Goal: Transaction & Acquisition: Purchase product/service

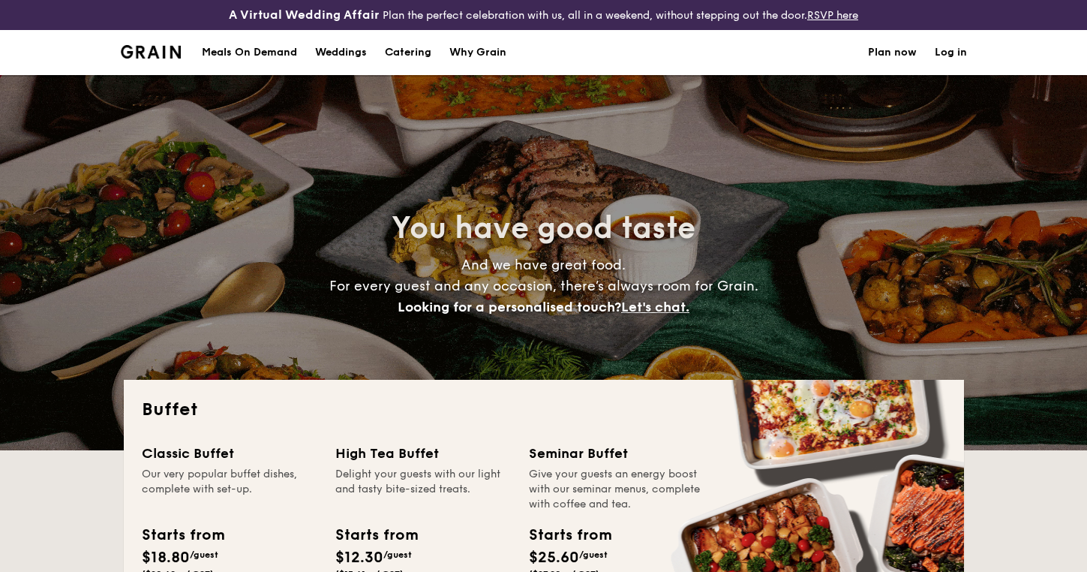
select select
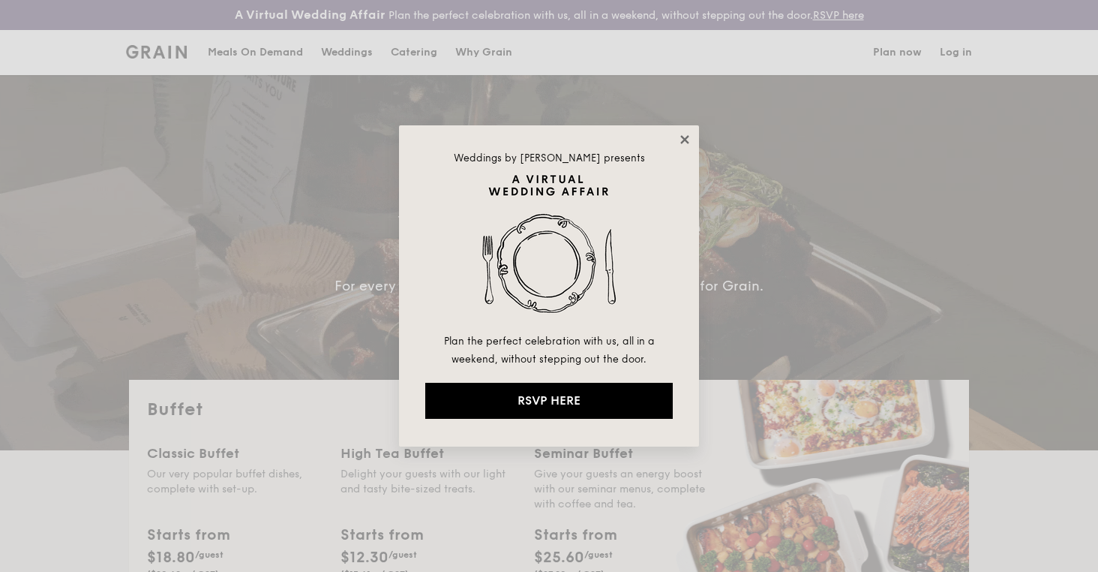
click at [684, 134] on icon at bounding box center [685, 140] width 14 height 14
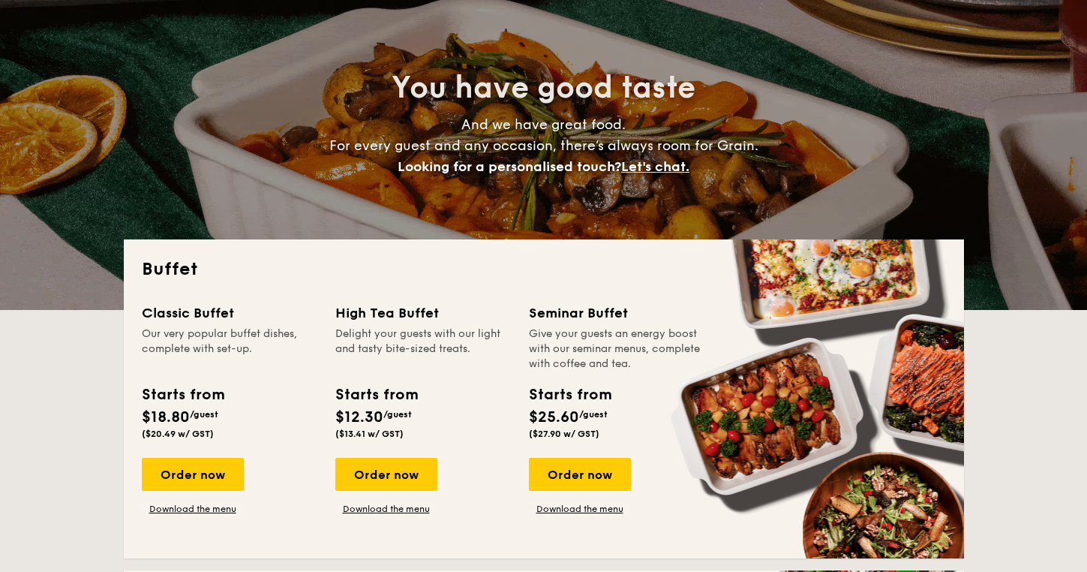
scroll to position [158, 0]
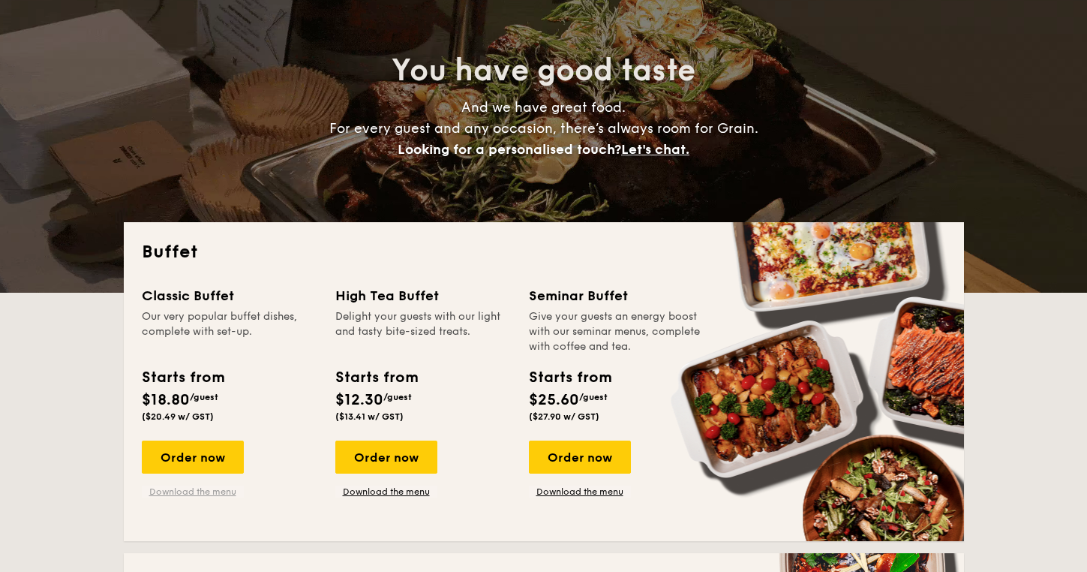
click at [192, 491] on link "Download the menu" at bounding box center [193, 491] width 102 height 12
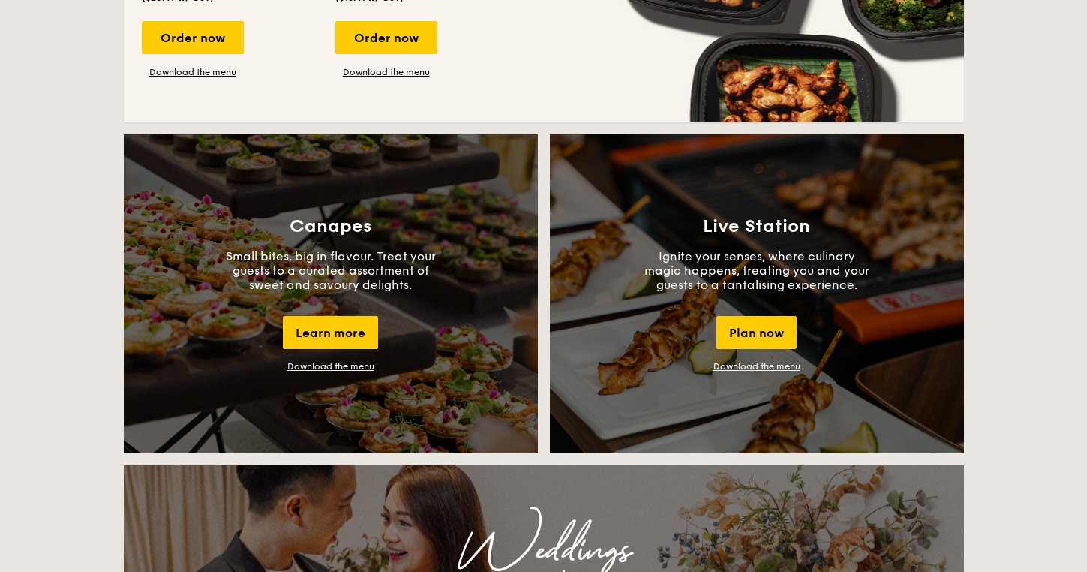
scroll to position [941, 0]
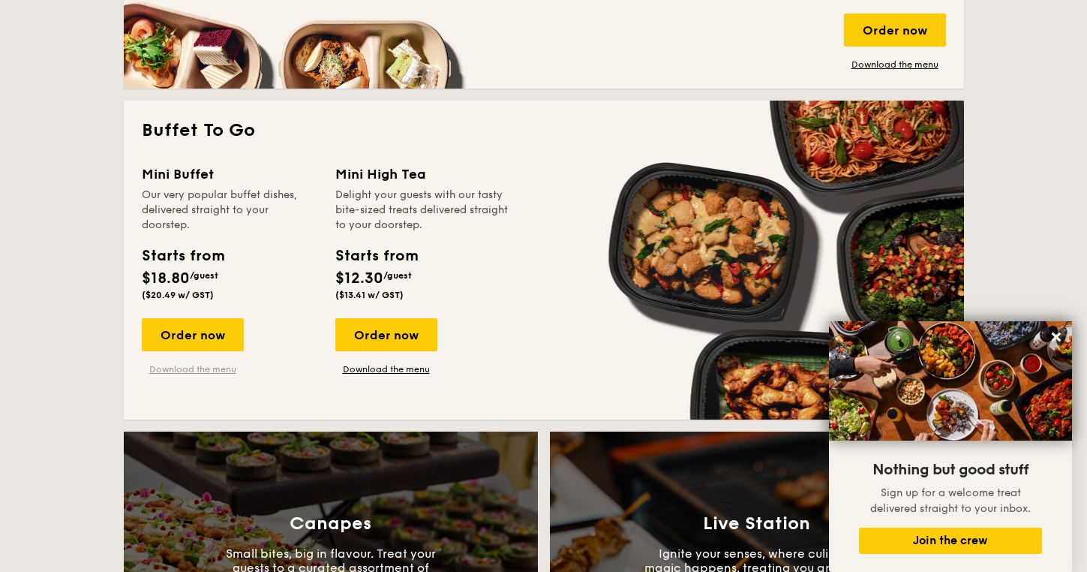
click at [207, 363] on link "Download the menu" at bounding box center [193, 369] width 102 height 12
click at [188, 338] on div "Order now" at bounding box center [193, 334] width 102 height 33
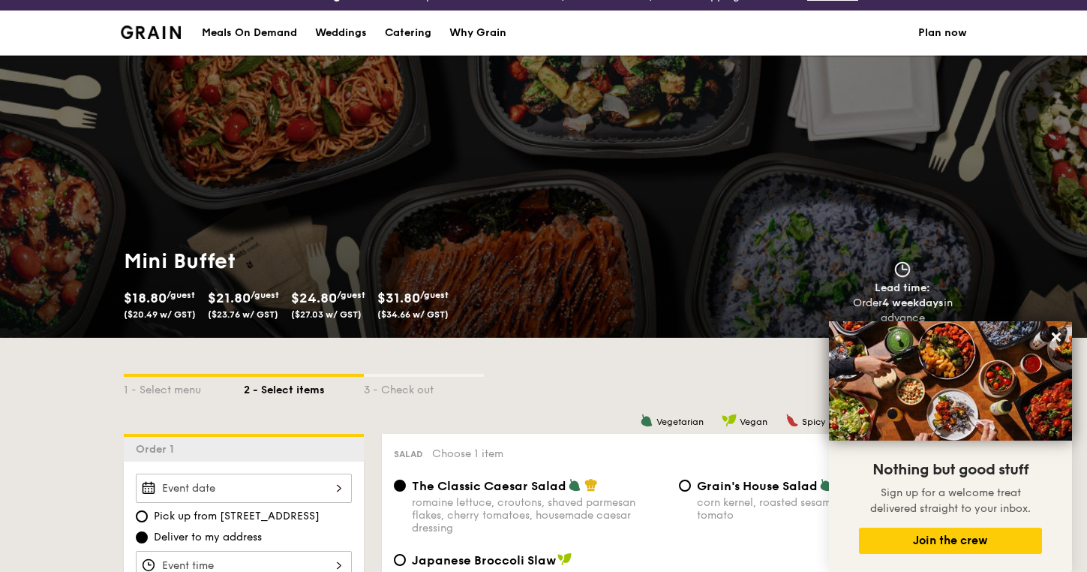
scroll to position [214, 0]
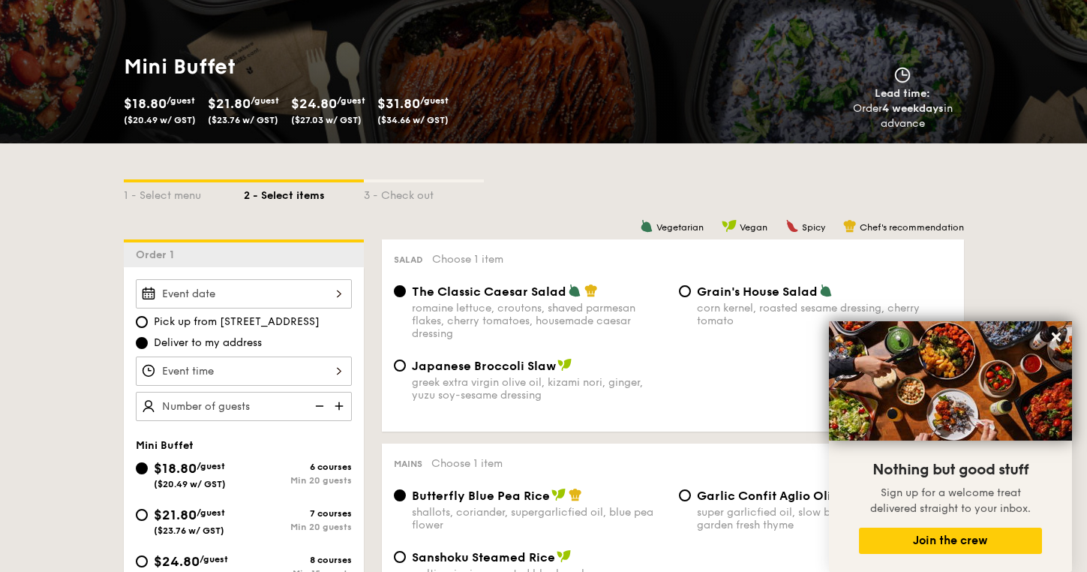
click at [311, 295] on div at bounding box center [244, 293] width 216 height 29
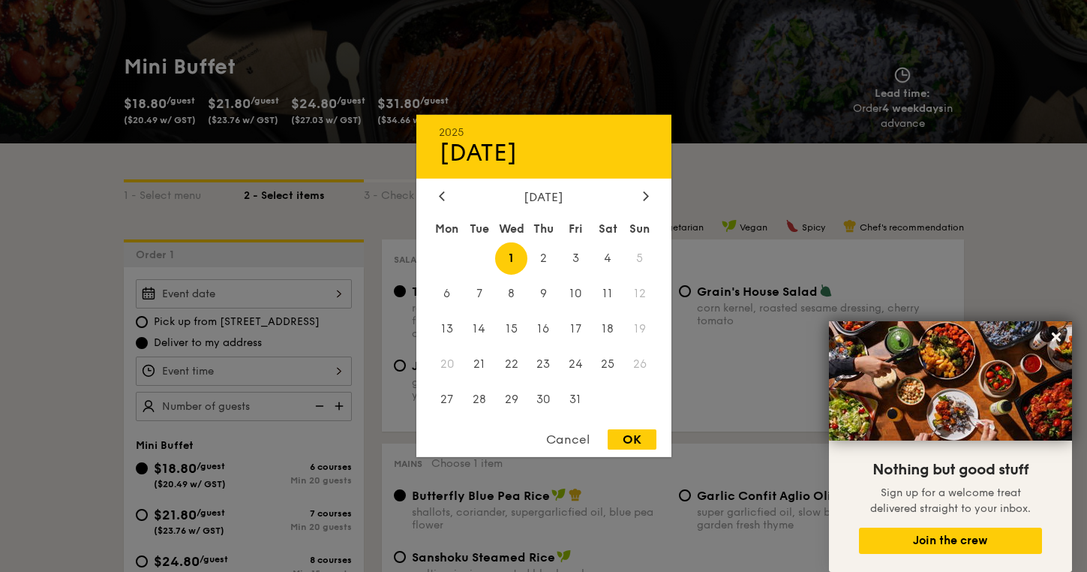
click at [642, 257] on span "5" at bounding box center [640, 258] width 32 height 32
click at [636, 256] on span "5" at bounding box center [640, 258] width 32 height 32
click at [758, 121] on div at bounding box center [543, 286] width 1087 height 572
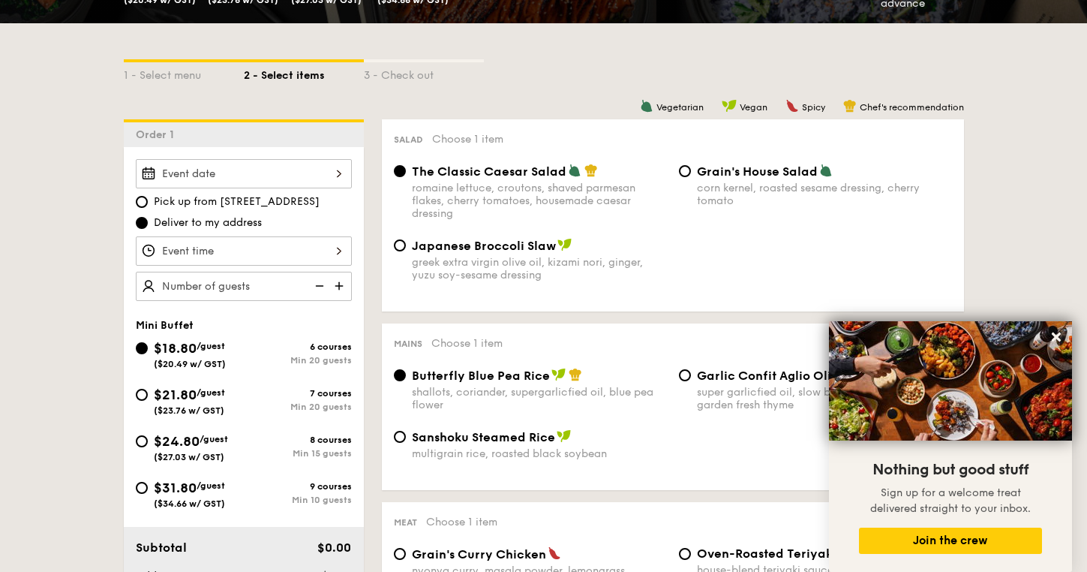
scroll to position [349, 0]
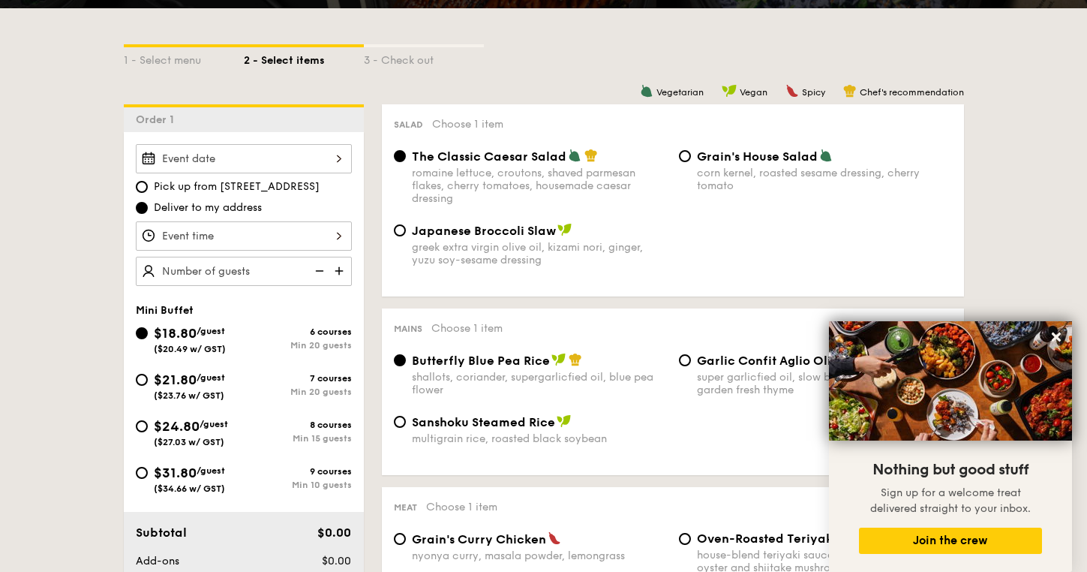
click at [147, 476] on div "$31.80 /guest ($34.66 w/ GST)" at bounding box center [190, 478] width 108 height 32
click at [147, 476] on input "$31.80 /guest ($34.66 w/ GST) 9 courses Min 10 guests" at bounding box center [142, 473] width 12 height 12
radio input "true"
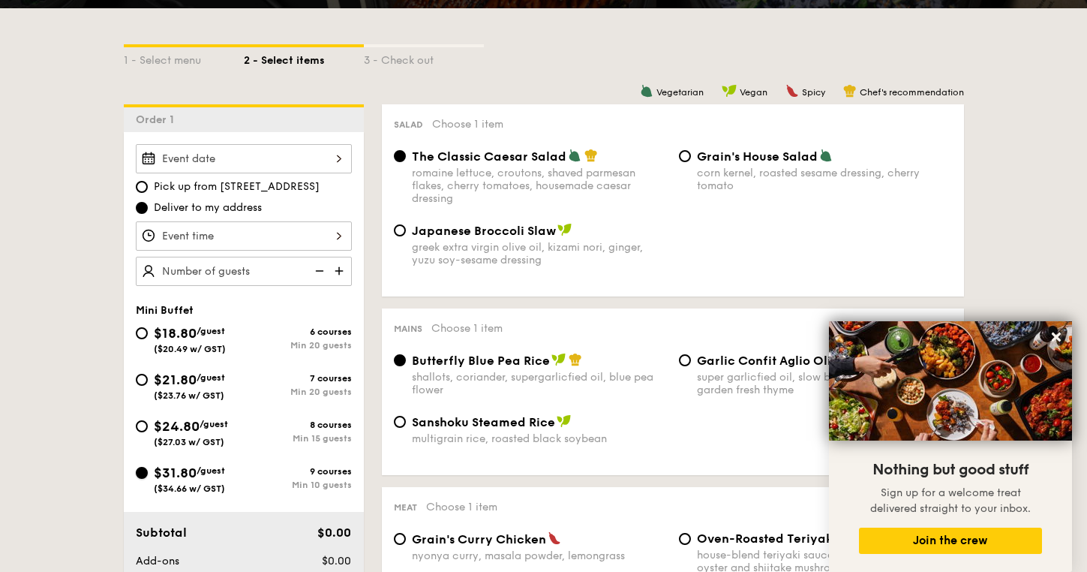
radio input "false"
radio input "true"
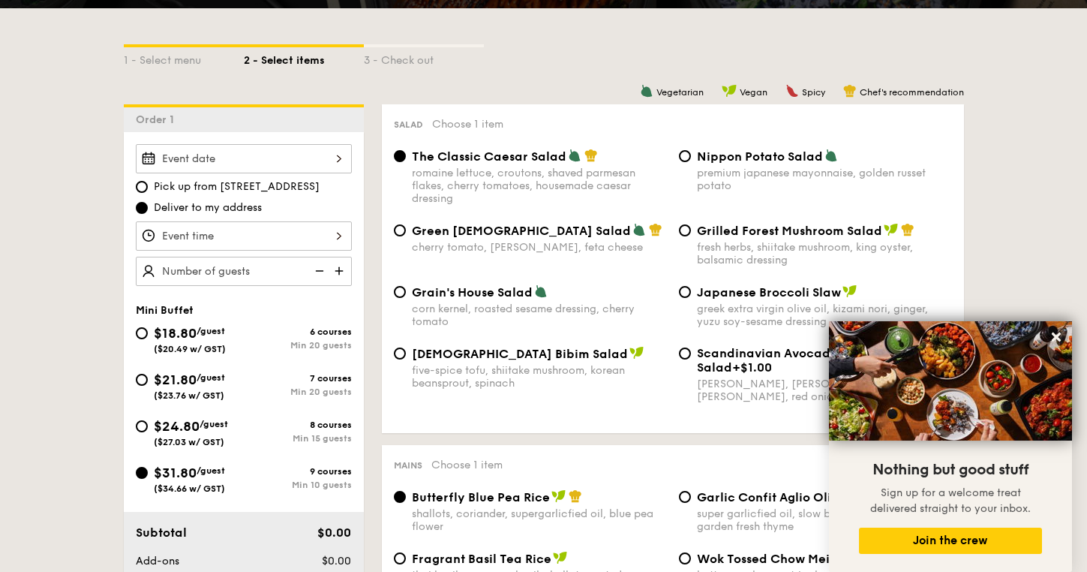
click at [324, 155] on div at bounding box center [244, 158] width 216 height 29
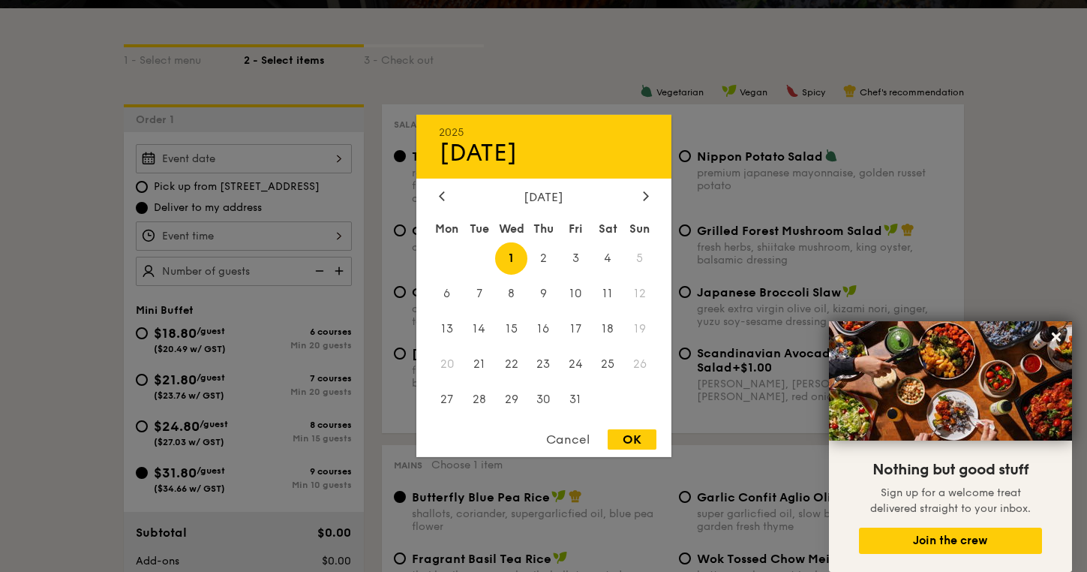
click at [634, 257] on span "5" at bounding box center [640, 258] width 32 height 32
click at [647, 260] on span "5" at bounding box center [640, 258] width 32 height 32
click at [643, 263] on span "5" at bounding box center [640, 258] width 32 height 32
click at [639, 260] on span "5" at bounding box center [640, 258] width 32 height 32
click at [575, 437] on div "Cancel" at bounding box center [568, 439] width 74 height 20
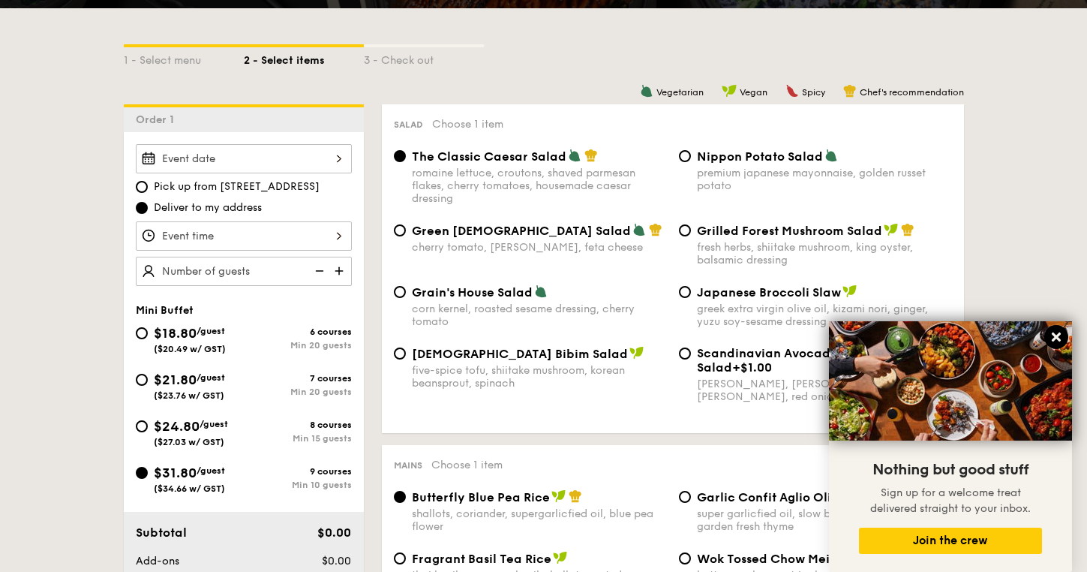
click at [1059, 338] on icon at bounding box center [1056, 336] width 9 height 9
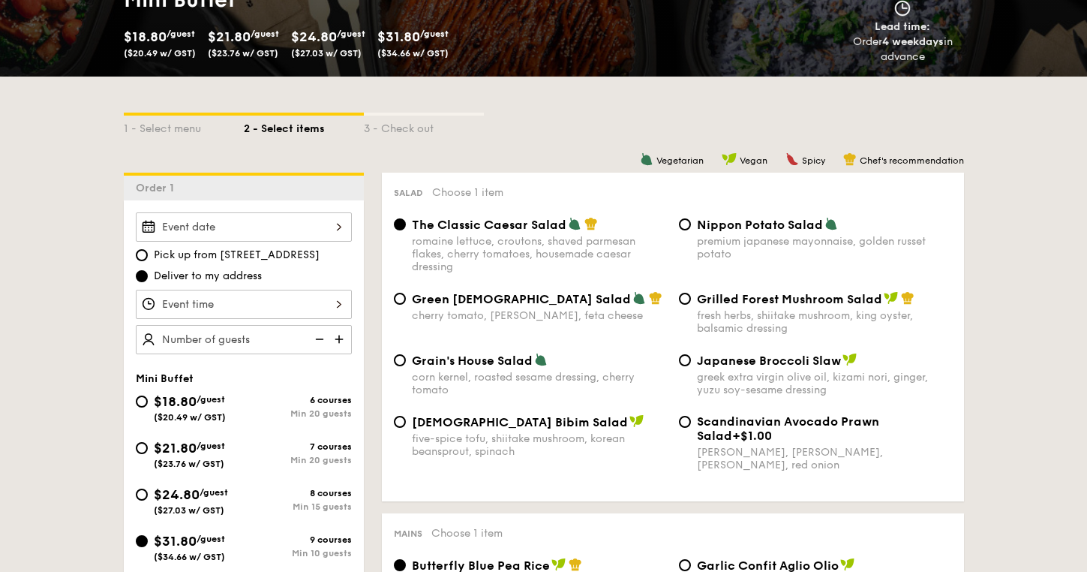
scroll to position [0, 0]
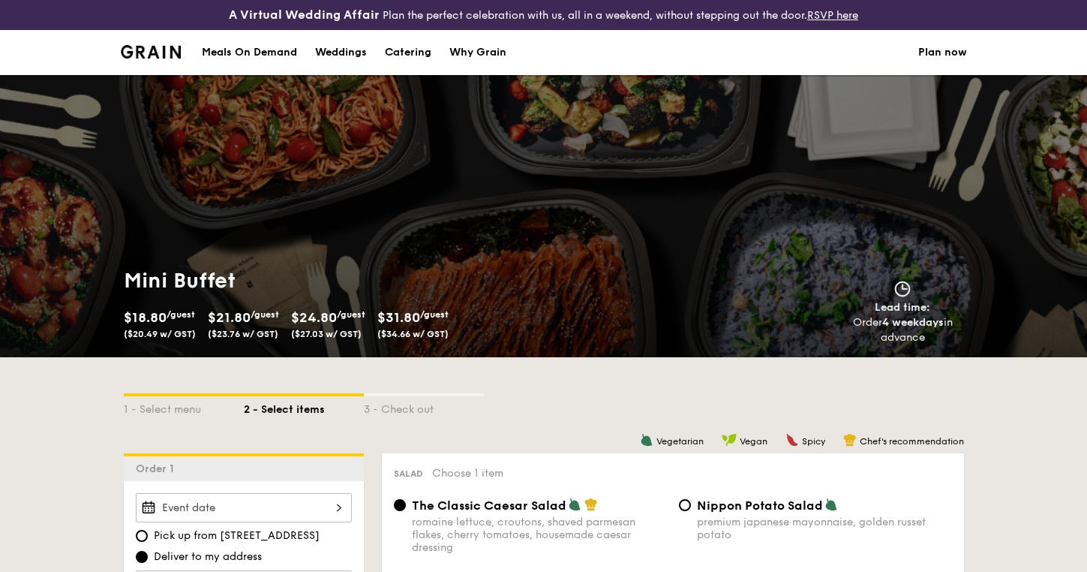
select select
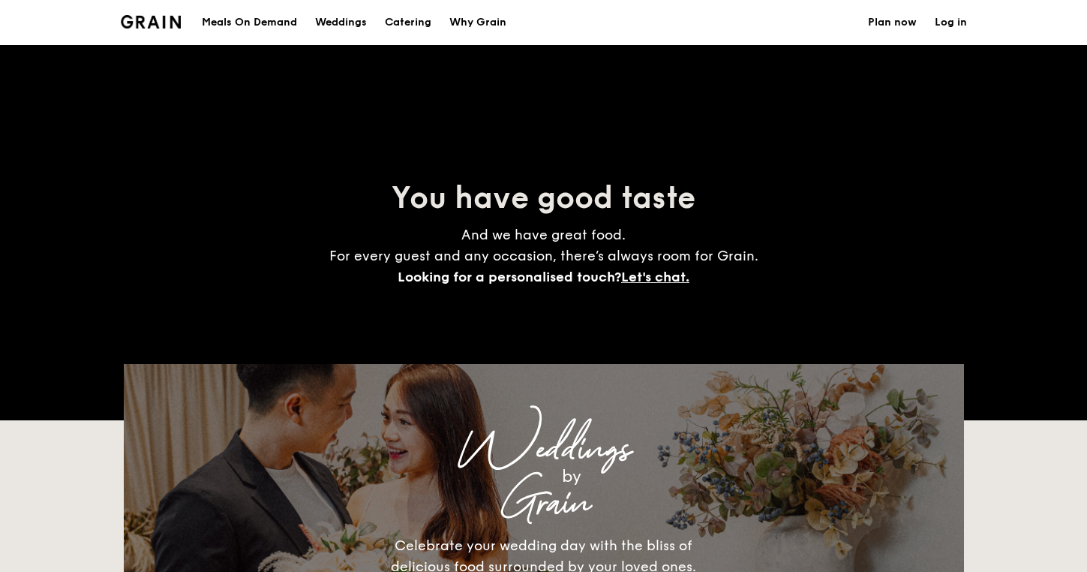
scroll to position [2280, 0]
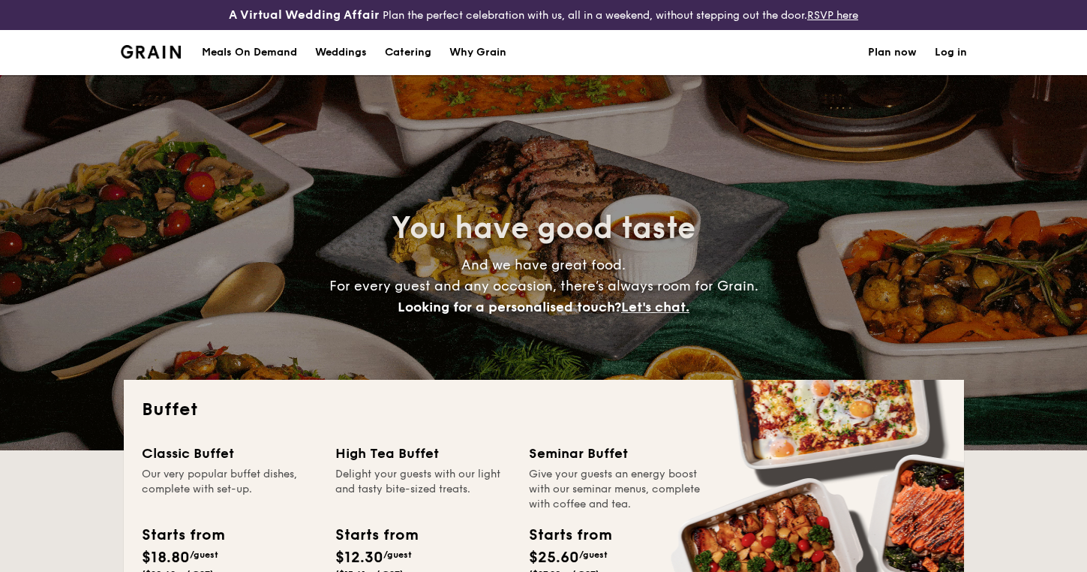
select select
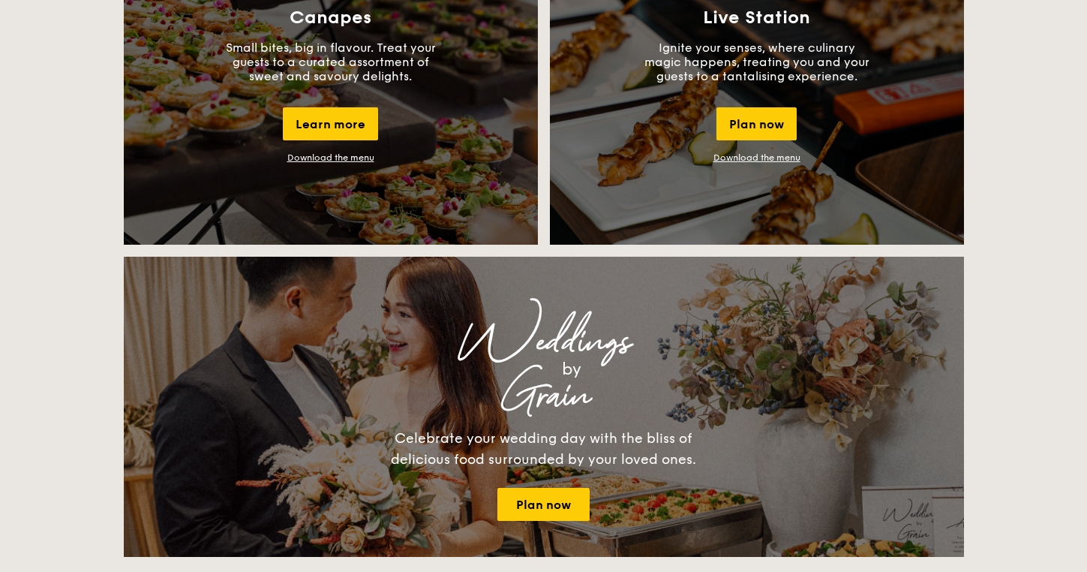
scroll to position [986, 0]
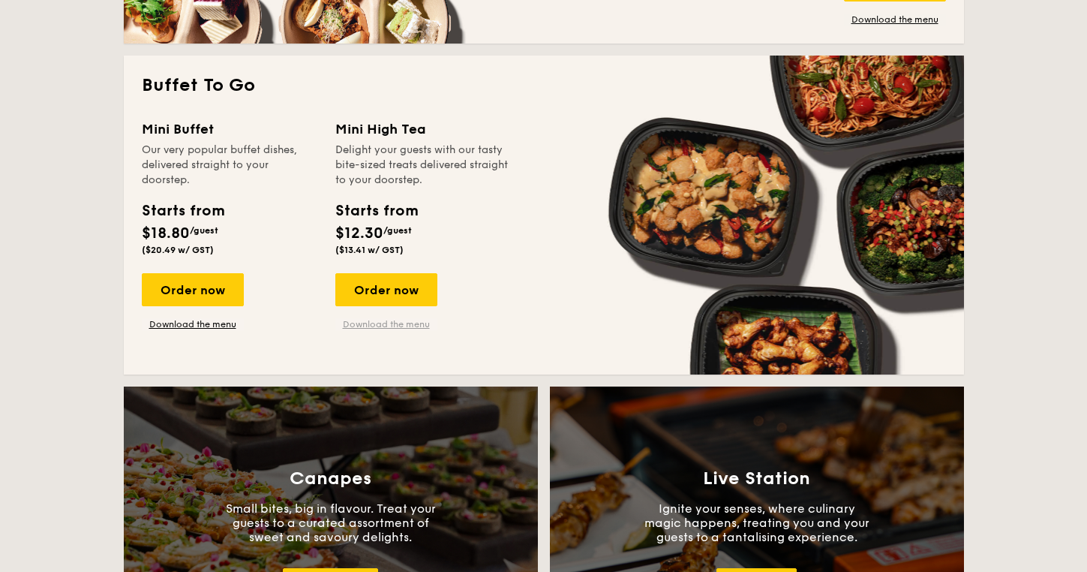
click at [391, 326] on link "Download the menu" at bounding box center [386, 324] width 102 height 12
click at [197, 299] on div "Order now" at bounding box center [193, 289] width 102 height 33
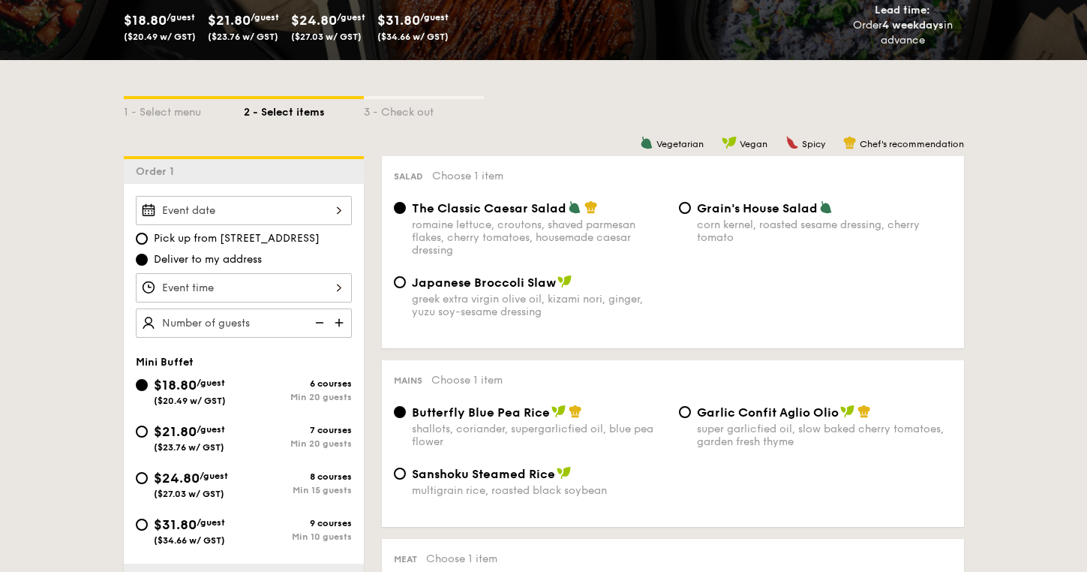
scroll to position [429, 0]
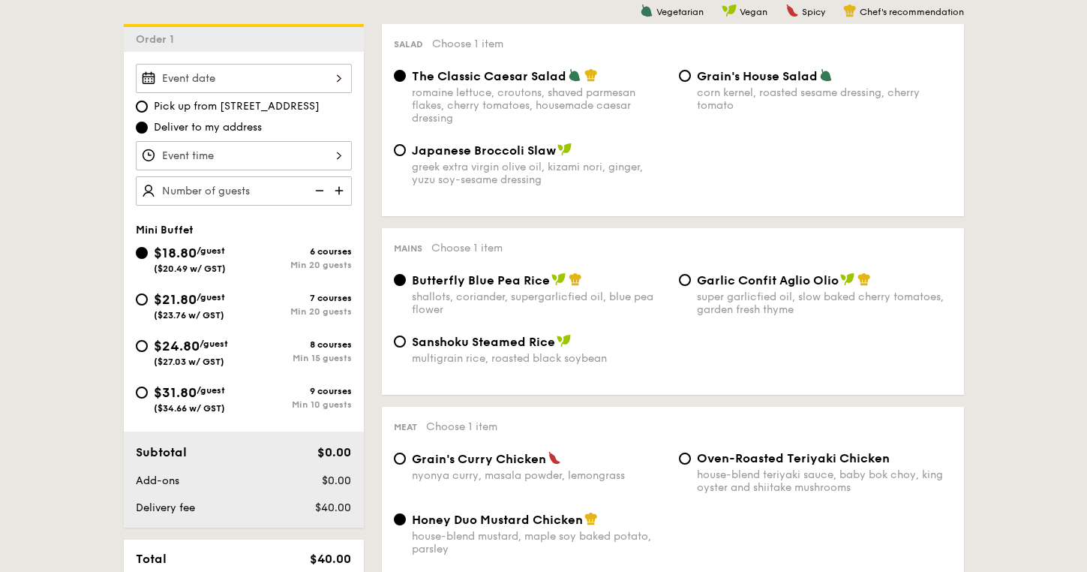
click at [187, 399] on span "$31.80" at bounding box center [175, 392] width 43 height 17
click at [148, 398] on input "$31.80 /guest ($34.66 w/ GST) 9 courses Min 10 guests" at bounding box center [142, 392] width 12 height 12
radio input "true"
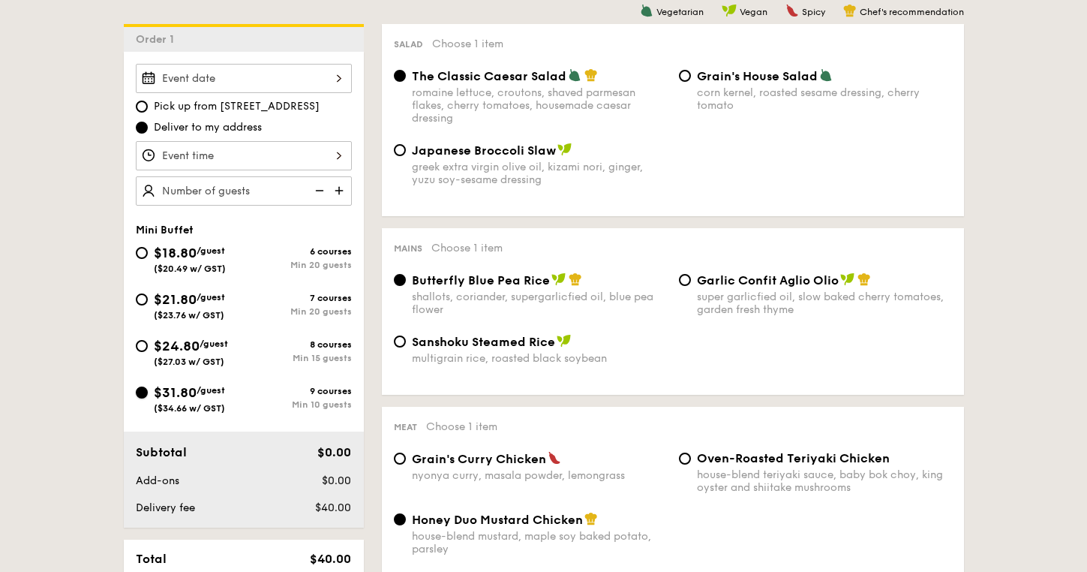
radio input "false"
radio input "true"
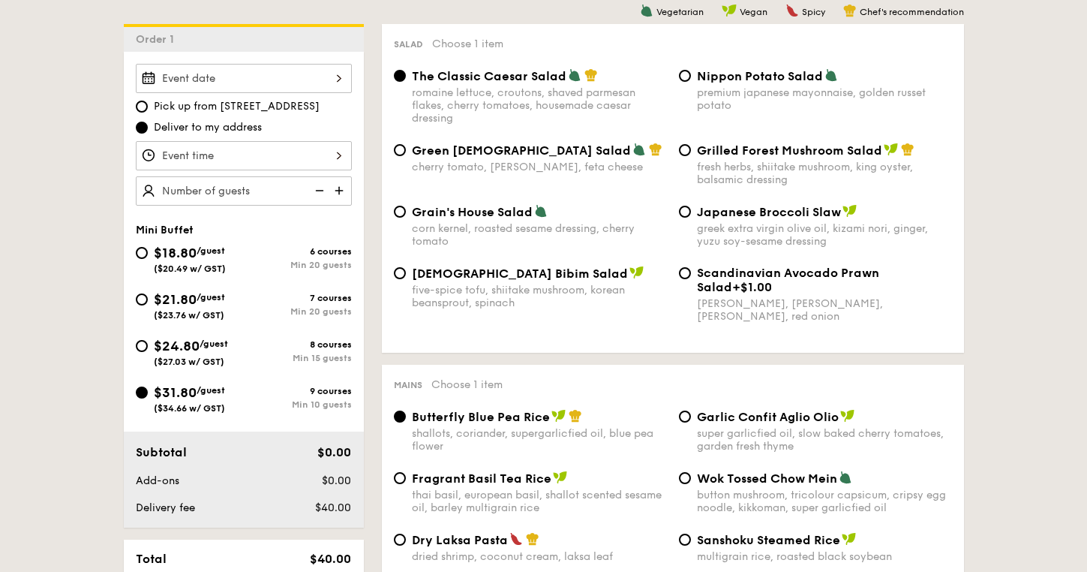
click at [339, 195] on img at bounding box center [340, 190] width 23 height 29
type input "10 guests"
click at [340, 152] on div at bounding box center [244, 155] width 216 height 29
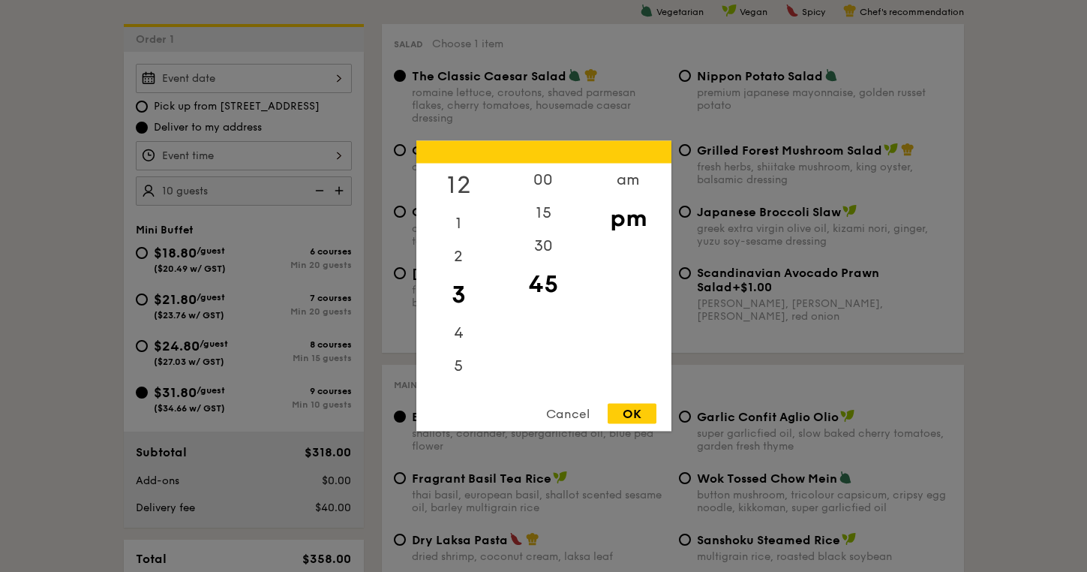
click at [459, 179] on div "12" at bounding box center [458, 186] width 85 height 44
click at [545, 178] on div "00" at bounding box center [543, 186] width 85 height 44
click at [630, 216] on div "pm" at bounding box center [628, 219] width 85 height 44
click at [639, 411] on div "OK" at bounding box center [632, 414] width 49 height 20
type input "12:00PM"
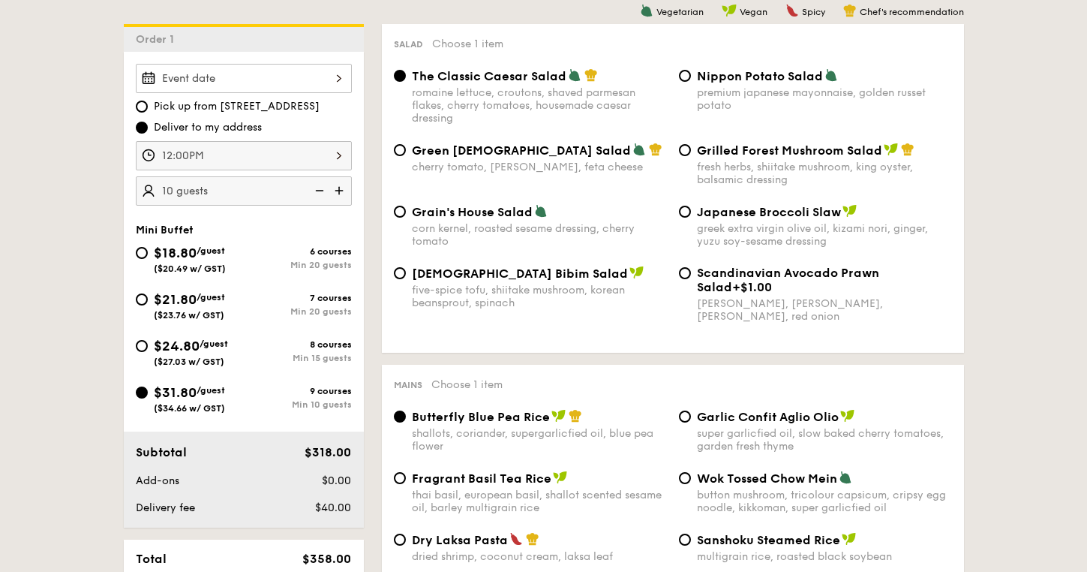
click at [299, 72] on div at bounding box center [244, 78] width 216 height 29
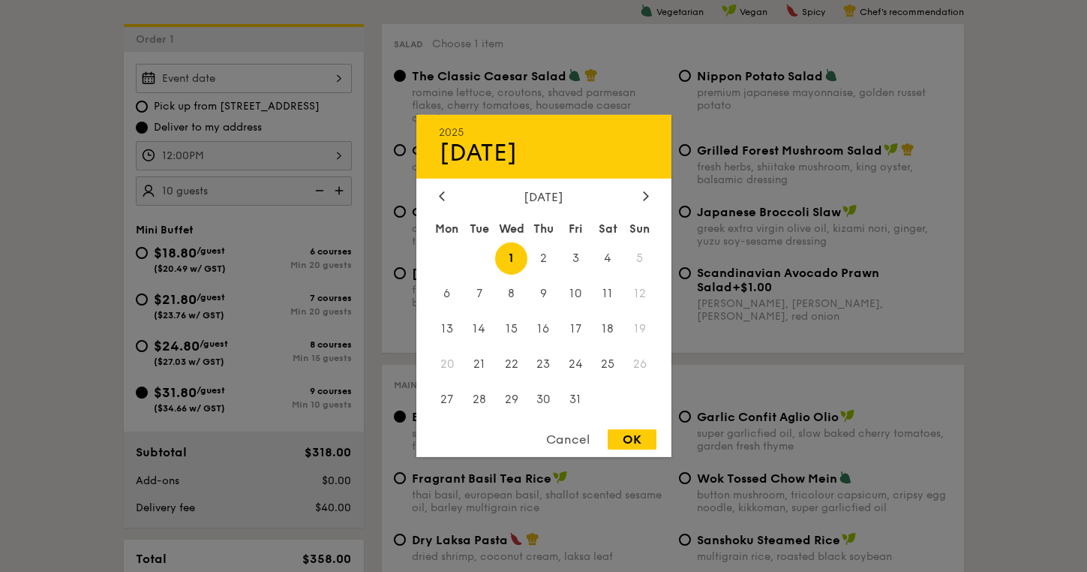
click at [642, 255] on span "5" at bounding box center [640, 258] width 32 height 32
click at [450, 297] on span "6" at bounding box center [447, 294] width 32 height 32
click at [638, 262] on span "5" at bounding box center [640, 258] width 32 height 32
click at [636, 446] on div "OK" at bounding box center [632, 439] width 49 height 20
type input "Oct 06, 2025"
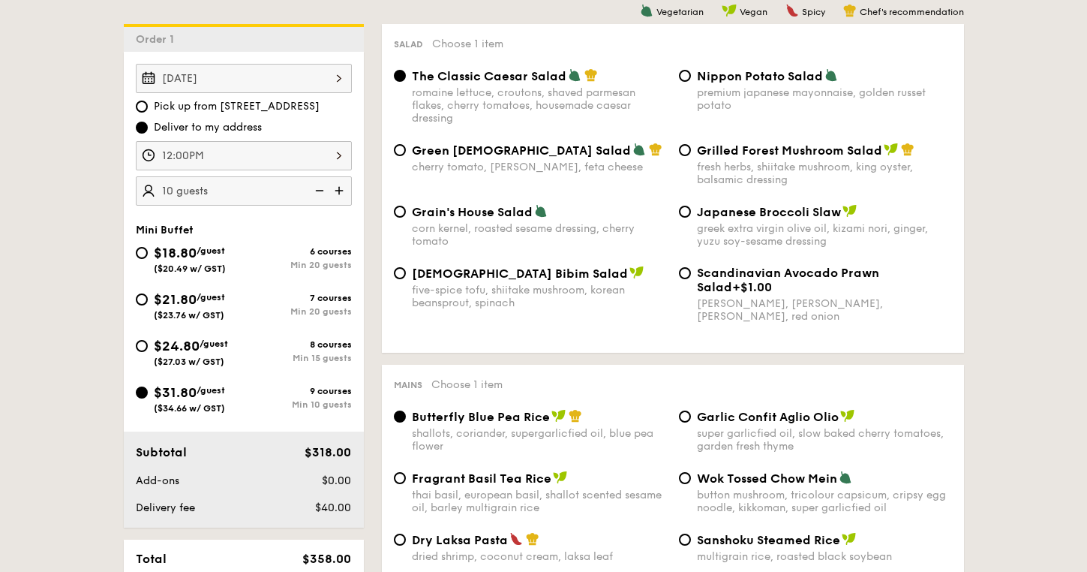
click at [485, 281] on span "[DEMOGRAPHIC_DATA] Bibim Salad" at bounding box center [520, 273] width 216 height 14
click at [406, 279] on input "Korean Bibim Salad five-spice tofu, shiitake mushroom, korean beansprout, spina…" at bounding box center [400, 273] width 12 height 12
radio input "true"
